Goal: Transaction & Acquisition: Purchase product/service

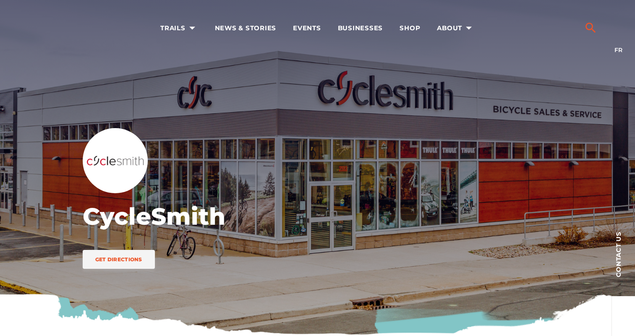
click at [596, 27] on icon "search" at bounding box center [590, 27] width 13 height 13
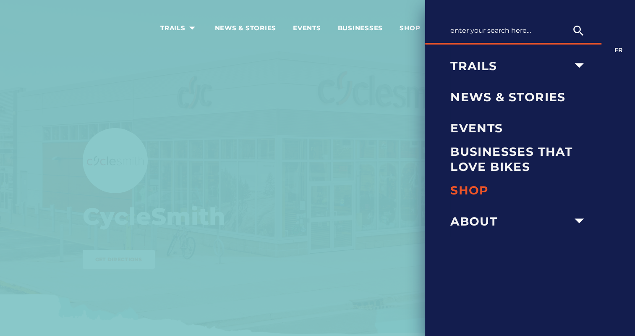
click at [467, 188] on span "Shop" at bounding box center [519, 190] width 138 height 15
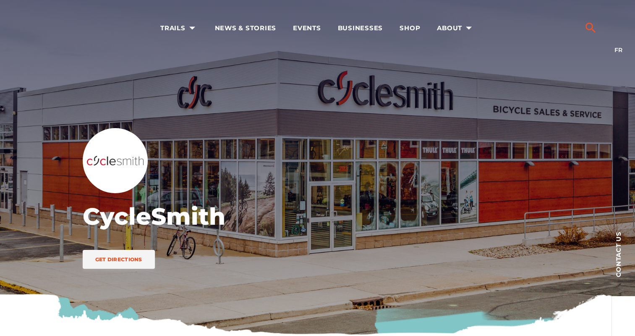
click at [589, 20] on div at bounding box center [590, 21] width 22 height 42
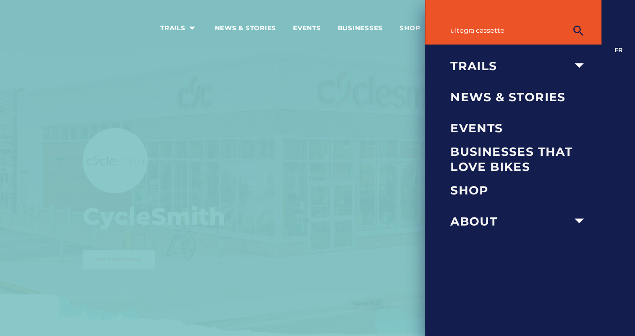
type input "ultegra cassette"
click at [568, 22] on button "submit" at bounding box center [578, 30] width 21 height 17
